Goal: Task Accomplishment & Management: Use online tool/utility

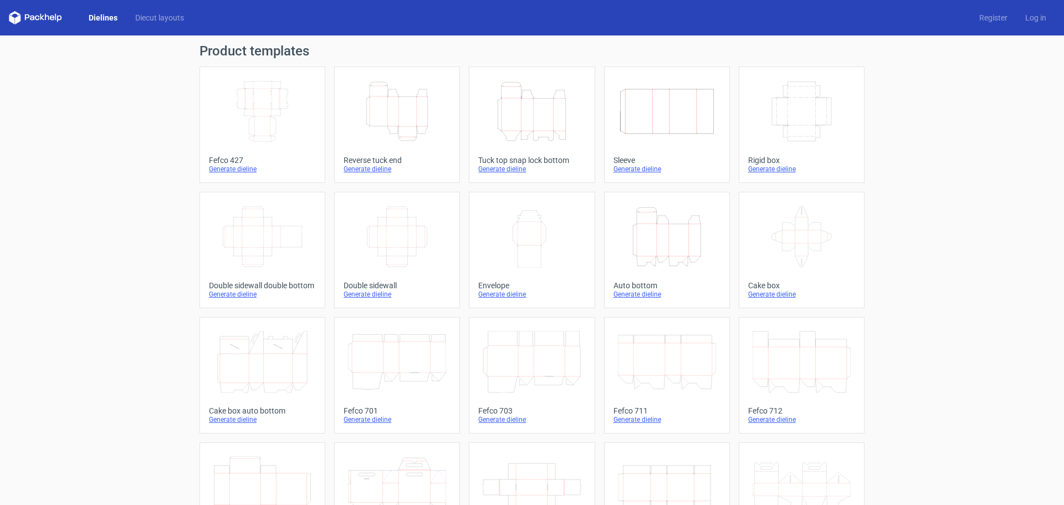
click at [382, 134] on icon "Height Depth Width" at bounding box center [397, 111] width 98 height 62
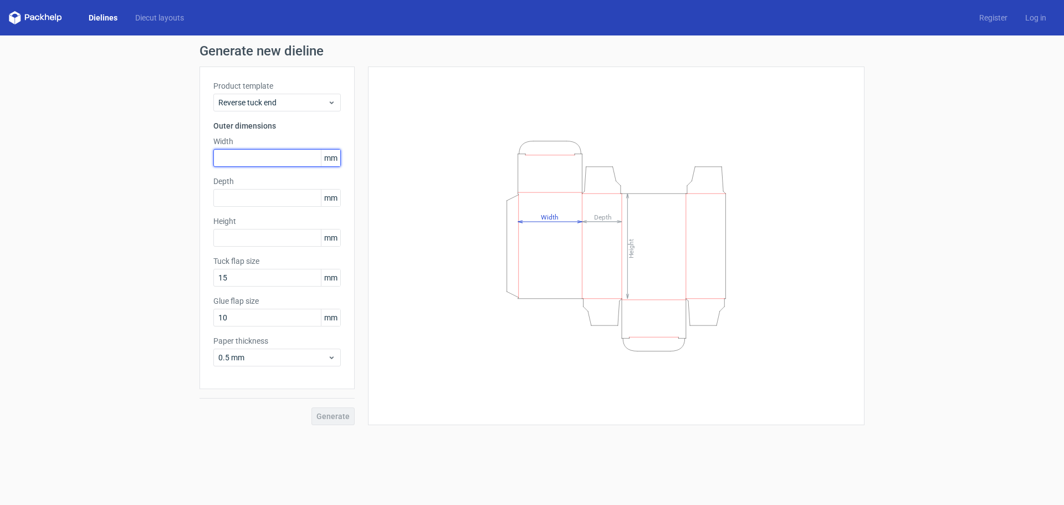
click at [261, 161] on input "text" at bounding box center [276, 158] width 127 height 18
type input "215"
type input "279"
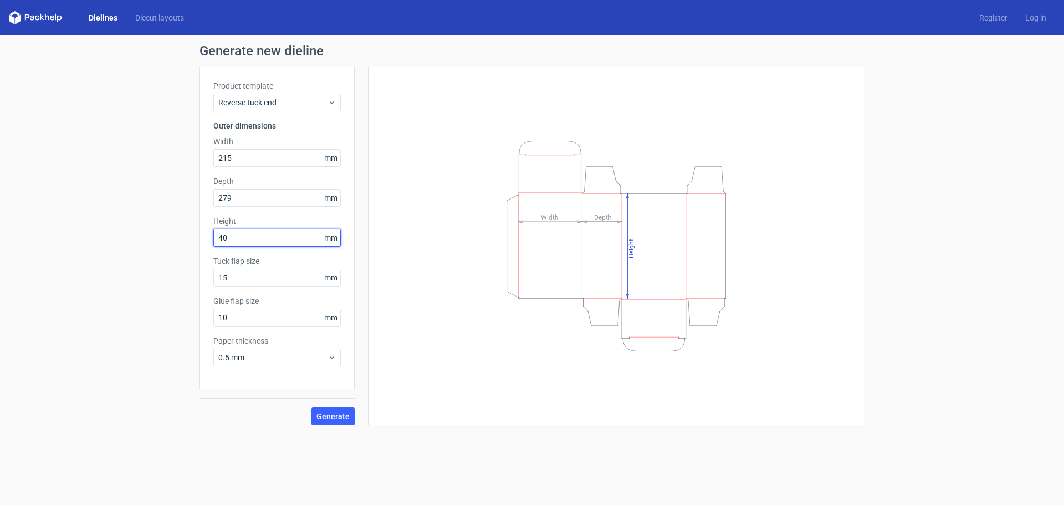
type input "40"
drag, startPoint x: 261, startPoint y: 192, endPoint x: 177, endPoint y: 215, distance: 87.2
click at [177, 215] on div "Generate new dieline Product template Reverse tuck end Outer dimensions Width 2…" at bounding box center [532, 234] width 1064 height 398
type input "40"
type input "279"
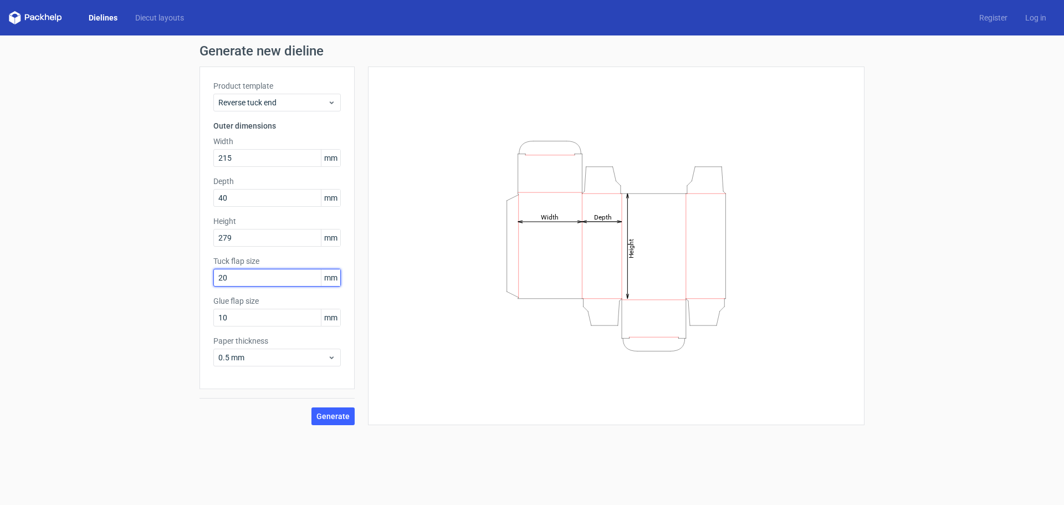
type input "20"
click at [257, 362] on span "0.5 mm" at bounding box center [272, 357] width 109 height 11
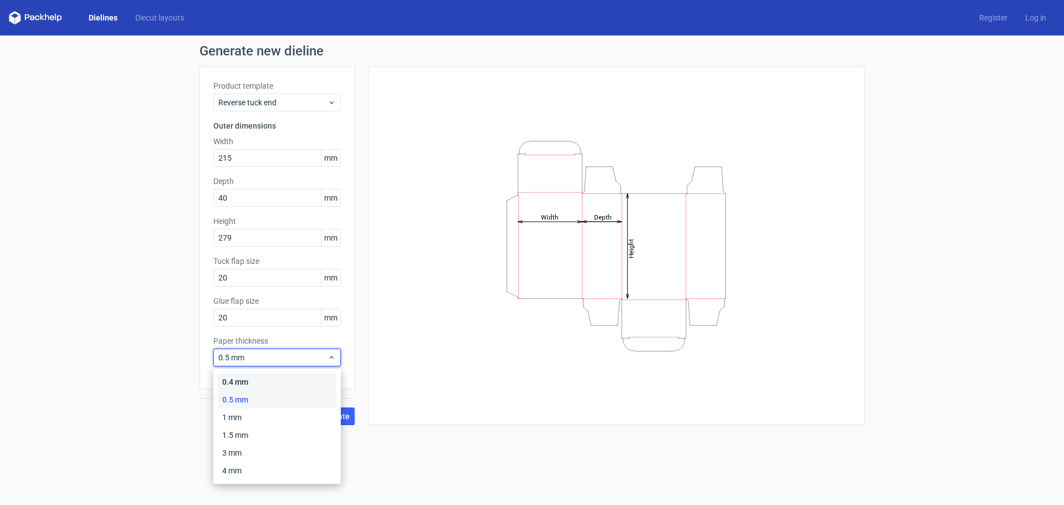
click at [254, 377] on div "0.4 mm" at bounding box center [277, 382] width 119 height 18
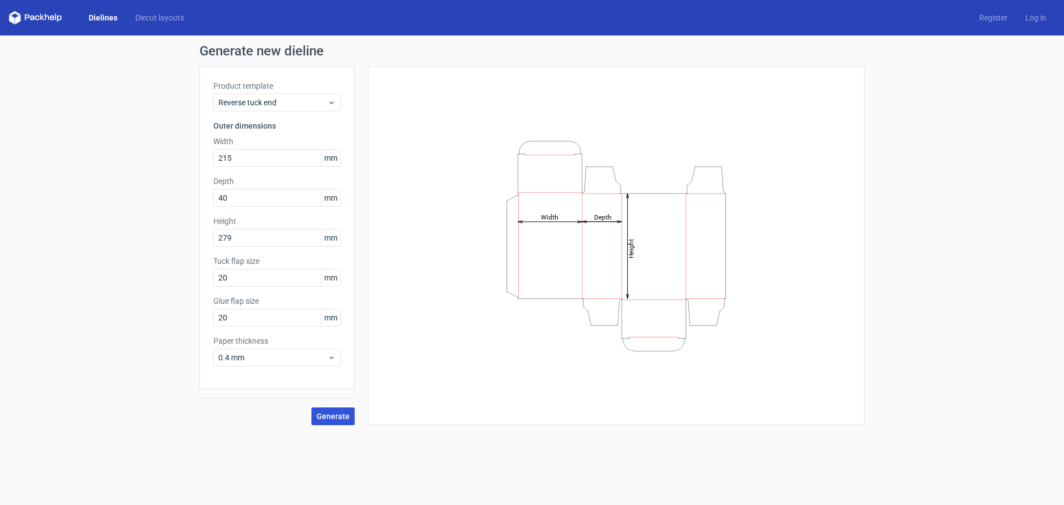
click at [337, 419] on span "Generate" at bounding box center [332, 416] width 33 height 8
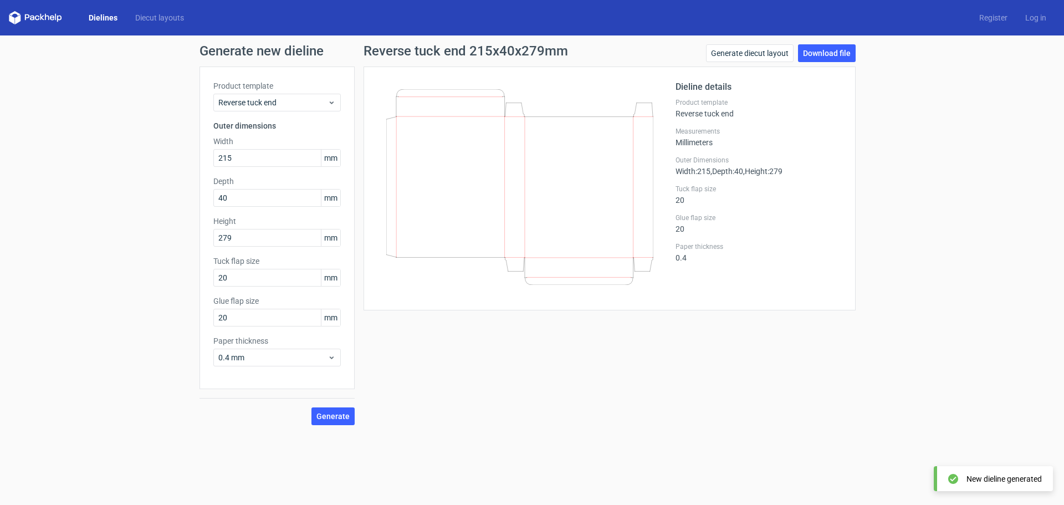
click at [998, 476] on div "New dieline generated" at bounding box center [1003, 478] width 75 height 11
drag, startPoint x: 268, startPoint y: 150, endPoint x: 188, endPoint y: 150, distance: 79.8
click at [188, 150] on div "Generate new dieline Product template Reverse tuck end Outer dimensions Width 2…" at bounding box center [532, 234] width 1064 height 398
click at [275, 163] on input "215" at bounding box center [276, 158] width 127 height 18
drag, startPoint x: 223, startPoint y: 156, endPoint x: 245, endPoint y: 159, distance: 22.9
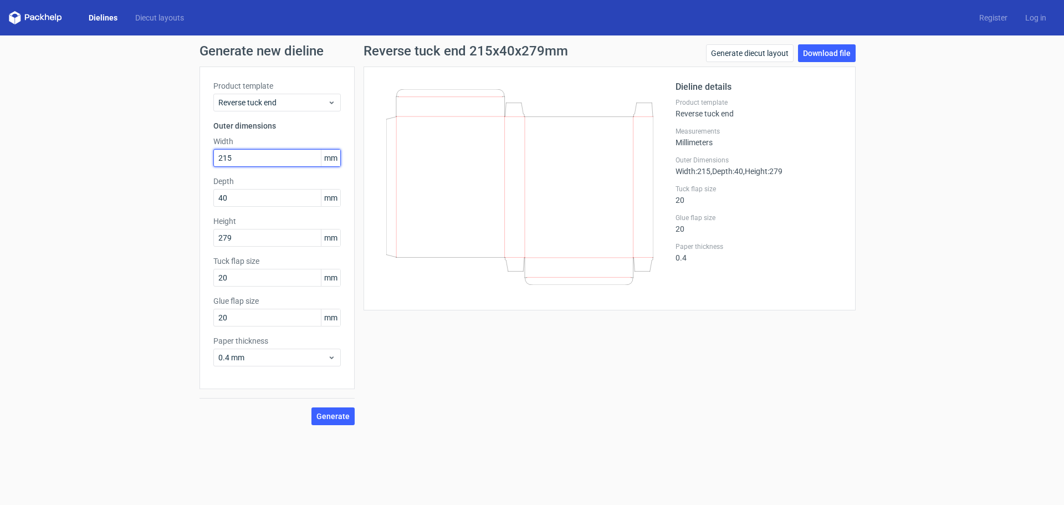
click at [244, 159] on input "215" at bounding box center [276, 158] width 127 height 18
click at [228, 161] on input "215" at bounding box center [276, 158] width 127 height 18
click at [340, 413] on span "Generate" at bounding box center [332, 416] width 33 height 8
click at [830, 53] on link "Download file" at bounding box center [827, 53] width 58 height 18
click at [255, 161] on input "255" at bounding box center [276, 158] width 127 height 18
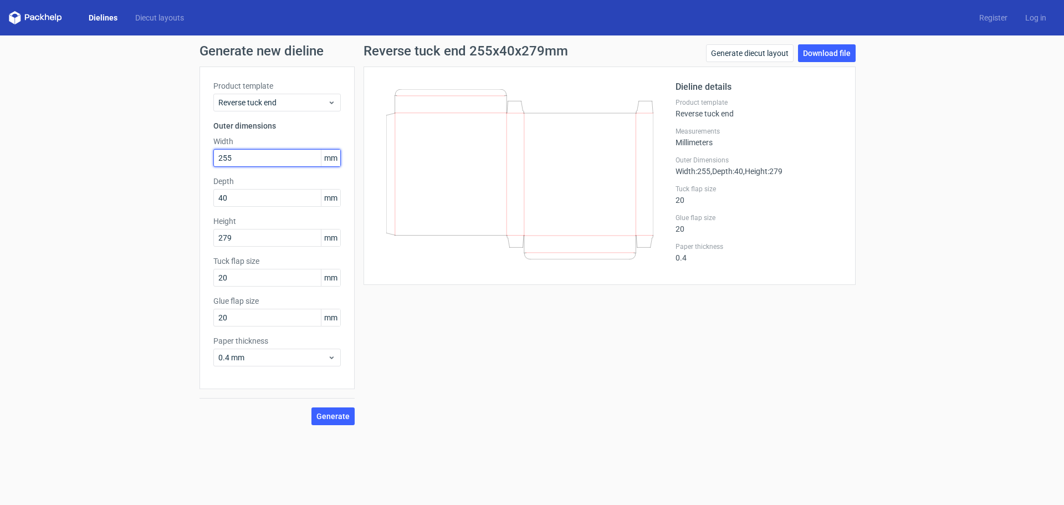
drag, startPoint x: 233, startPoint y: 160, endPoint x: 198, endPoint y: 159, distance: 35.5
click at [198, 159] on div "Generate new dieline Product template Reverse tuck end Outer dimensions Width 2…" at bounding box center [532, 234] width 1064 height 398
click at [266, 156] on input "255" at bounding box center [276, 158] width 127 height 18
drag, startPoint x: 266, startPoint y: 156, endPoint x: 173, endPoint y: 157, distance: 93.6
click at [173, 157] on div "Generate new dieline Product template Reverse tuck end Outer dimensions Width 2…" at bounding box center [532, 234] width 1064 height 398
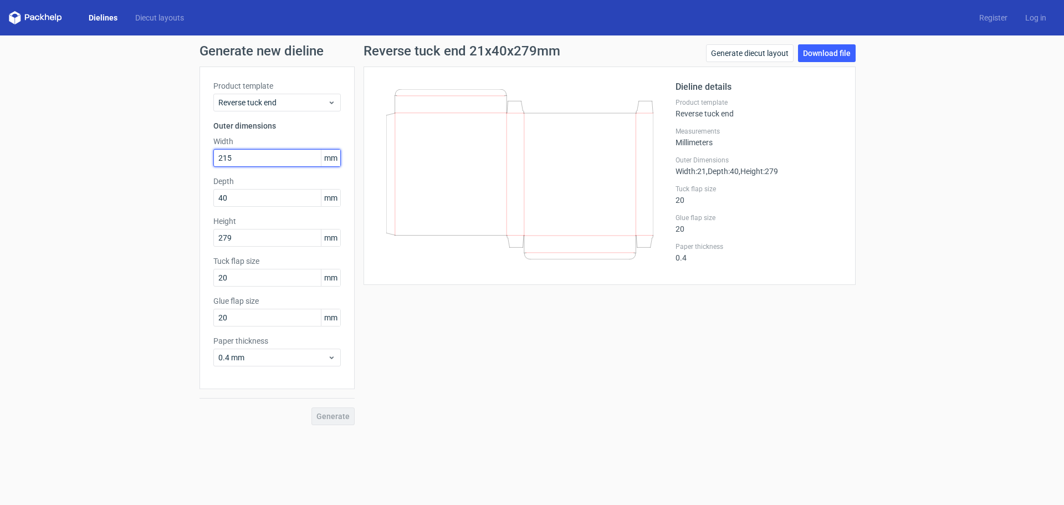
type input "215"
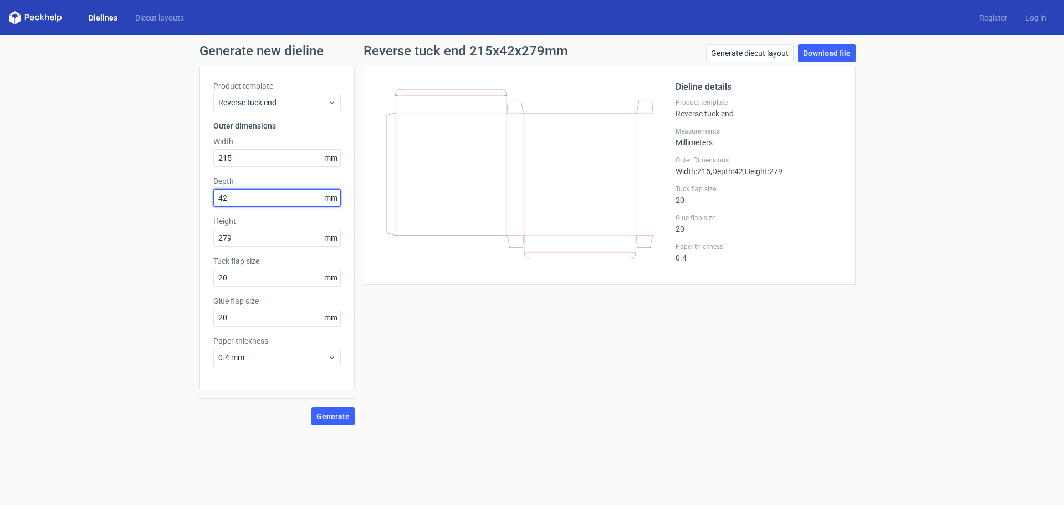
type input "42"
type input "217"
click at [324, 419] on span "Generate" at bounding box center [332, 416] width 33 height 8
click at [311, 407] on button "Generate" at bounding box center [332, 416] width 43 height 18
drag, startPoint x: 218, startPoint y: 205, endPoint x: 211, endPoint y: 207, distance: 7.9
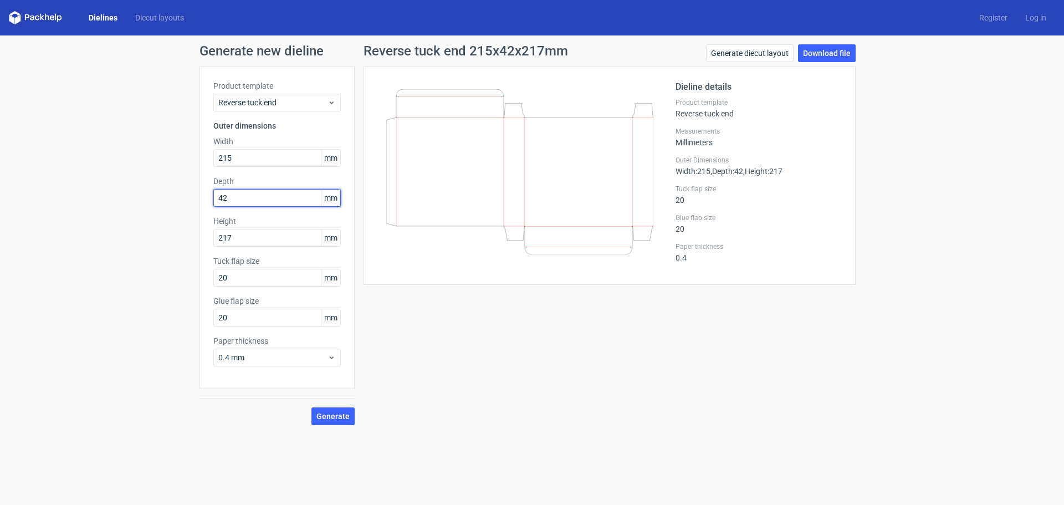
click at [211, 207] on div "Product template Reverse tuck end Outer dimensions Width 215 mm Depth 42 mm Hei…" at bounding box center [276, 227] width 155 height 322
type input "45"
click at [325, 419] on span "Generate" at bounding box center [332, 416] width 33 height 8
click at [827, 54] on link "Download file" at bounding box center [827, 53] width 58 height 18
click at [259, 157] on input "215" at bounding box center [276, 158] width 127 height 18
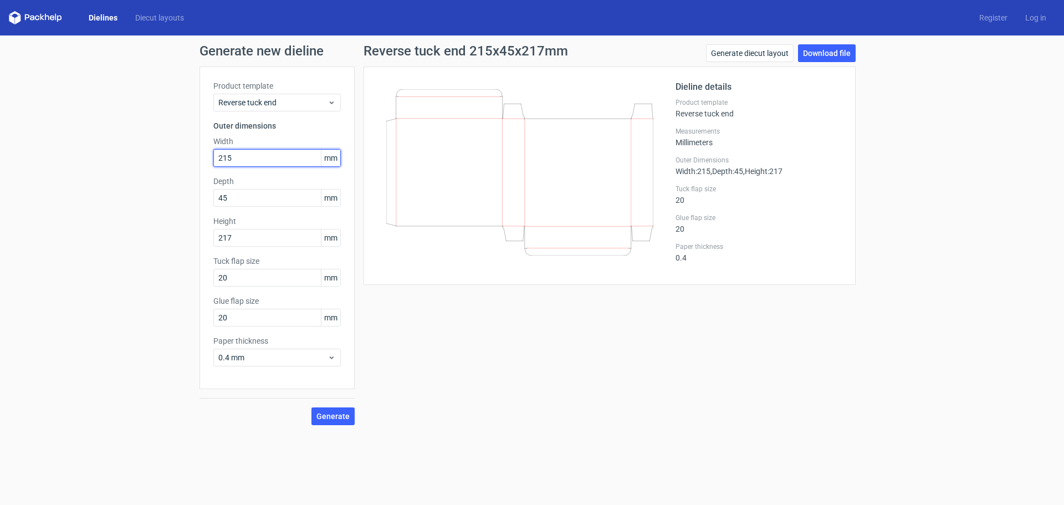
drag, startPoint x: 255, startPoint y: 161, endPoint x: 137, endPoint y: 160, distance: 118.0
click at [137, 160] on div "Generate new dieline Product template Reverse tuck end Outer dimensions Width 2…" at bounding box center [532, 234] width 1064 height 398
type input "2"
type input "260"
type input "280"
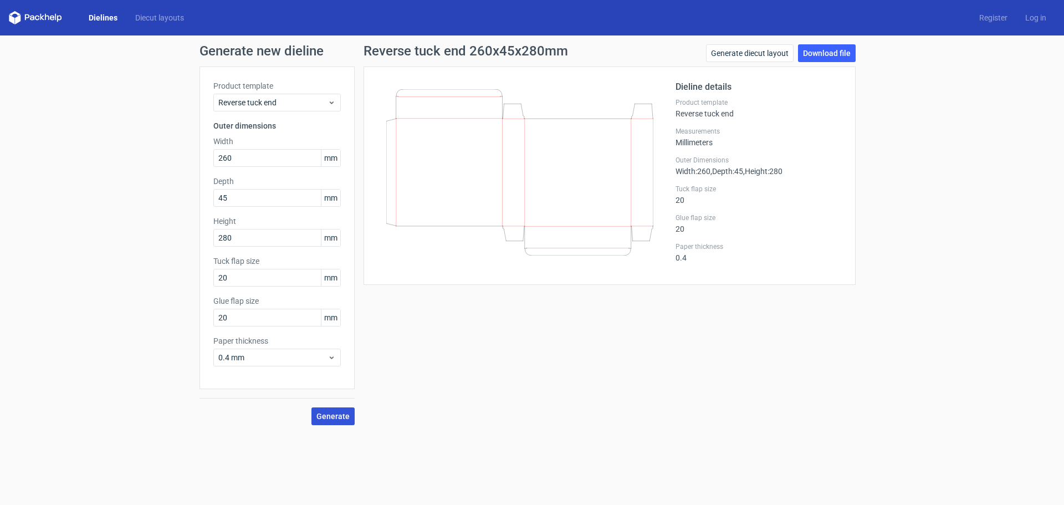
click at [340, 418] on span "Generate" at bounding box center [332, 416] width 33 height 8
click at [815, 49] on link "Download file" at bounding box center [827, 53] width 58 height 18
click at [335, 416] on span "Generate" at bounding box center [332, 416] width 33 height 8
click at [838, 45] on link "Download file" at bounding box center [827, 53] width 58 height 18
drag, startPoint x: 245, startPoint y: 154, endPoint x: 106, endPoint y: 169, distance: 139.9
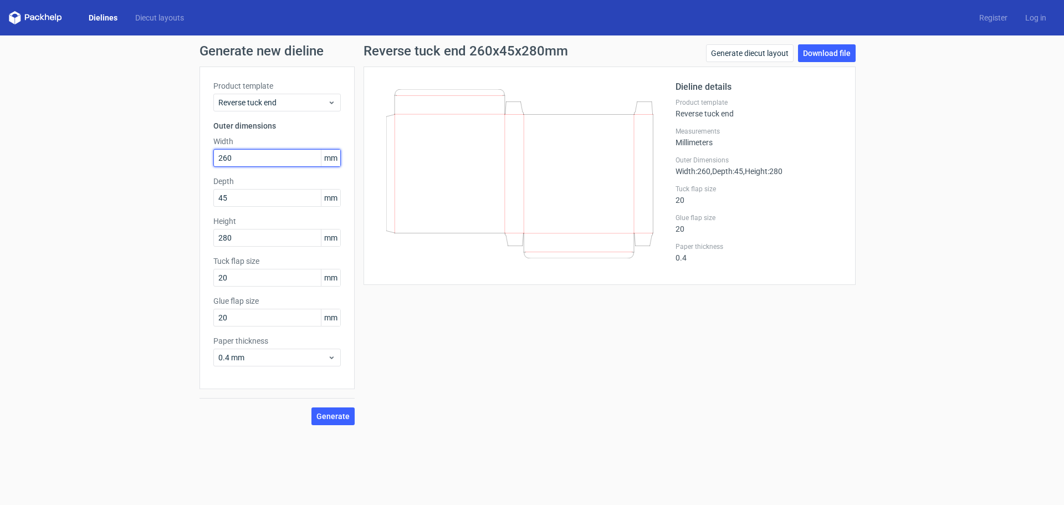
click at [106, 169] on div "Generate new dieline Product template Reverse tuck end Outer dimensions Width 2…" at bounding box center [532, 234] width 1064 height 398
type input "215"
type input "217"
click at [344, 412] on span "Generate" at bounding box center [332, 416] width 33 height 8
click at [824, 47] on link "Download file" at bounding box center [827, 53] width 58 height 18
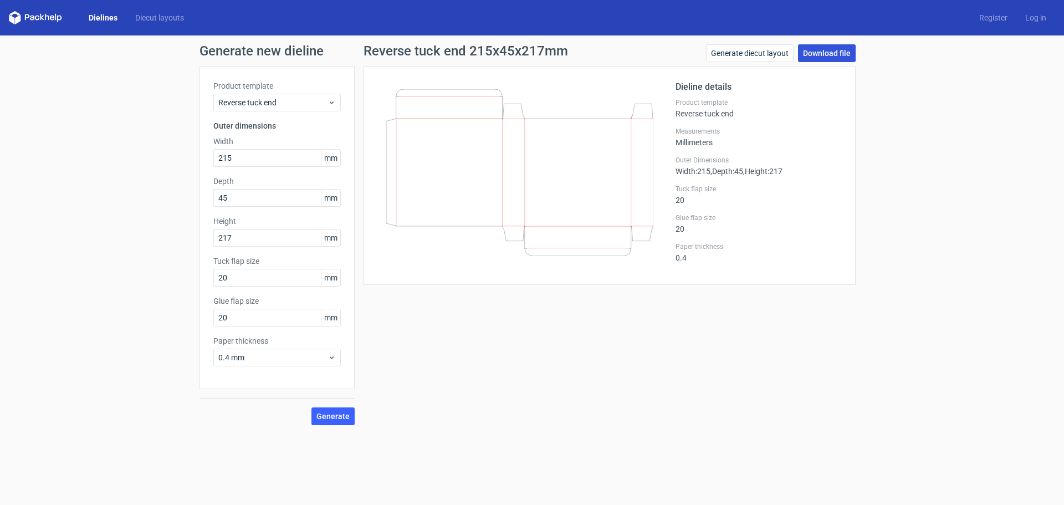
click at [825, 52] on link "Download file" at bounding box center [827, 53] width 58 height 18
click at [7, 16] on div "Dielines Diecut layouts Register Log in" at bounding box center [532, 17] width 1064 height 35
click at [17, 20] on polygon at bounding box center [18, 18] width 6 height 9
click at [42, 15] on icon at bounding box center [35, 17] width 53 height 13
